Goal: Information Seeking & Learning: Learn about a topic

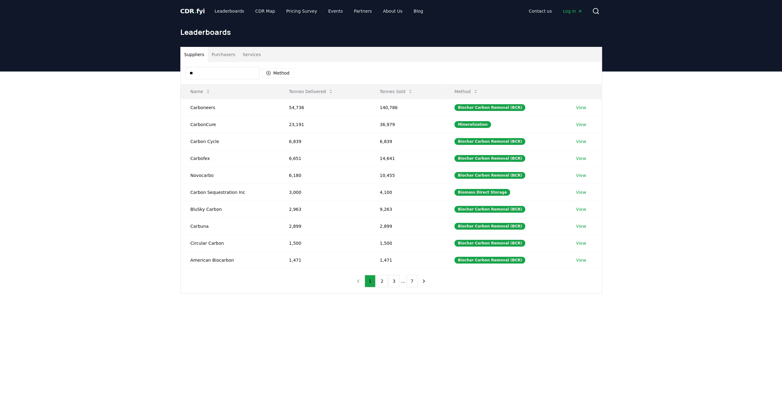
type input "*"
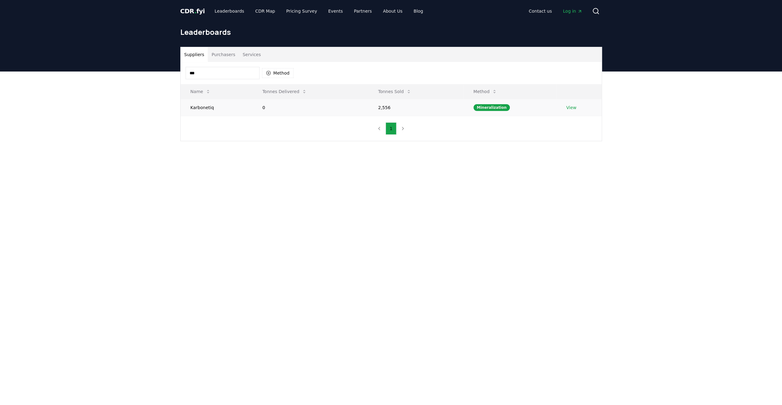
type input "***"
click at [195, 103] on td "Karbonetiq" at bounding box center [217, 107] width 72 height 17
click at [572, 106] on link "View" at bounding box center [571, 108] width 10 height 6
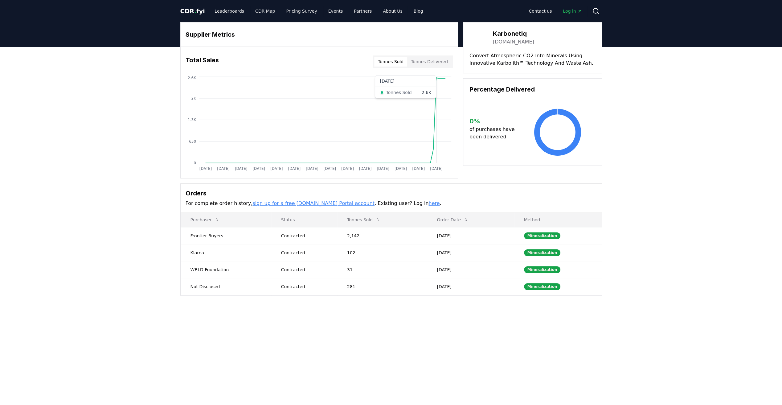
click at [437, 114] on icon "[DATE] [DATE] [DATE] [DATE] [DATE] [DATE] [DATE] [DATE] [DATE] [DATE] [DATE] [D…" at bounding box center [317, 124] width 272 height 99
drag, startPoint x: 437, startPoint y: 114, endPoint x: 423, endPoint y: 101, distance: 19.0
click at [423, 101] on icon "[DATE] [DATE] [DATE] [DATE] [DATE] [DATE] [DATE] [DATE] [DATE] [DATE] [DATE] [D…" at bounding box center [317, 124] width 272 height 99
